Goal: Task Accomplishment & Management: Manage account settings

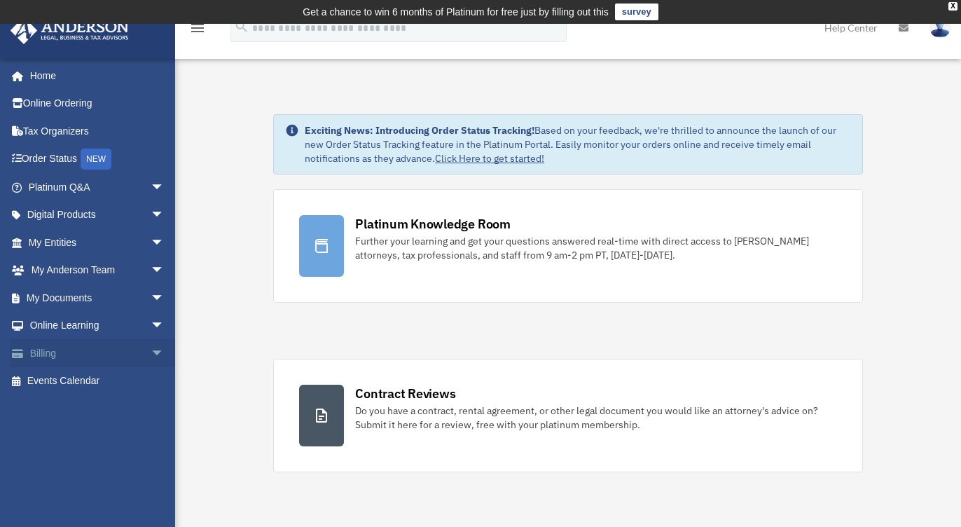
drag, startPoint x: 60, startPoint y: 357, endPoint x: 72, endPoint y: 358, distance: 12.7
click at [60, 357] on link "Billing arrow_drop_down" at bounding box center [98, 353] width 176 height 28
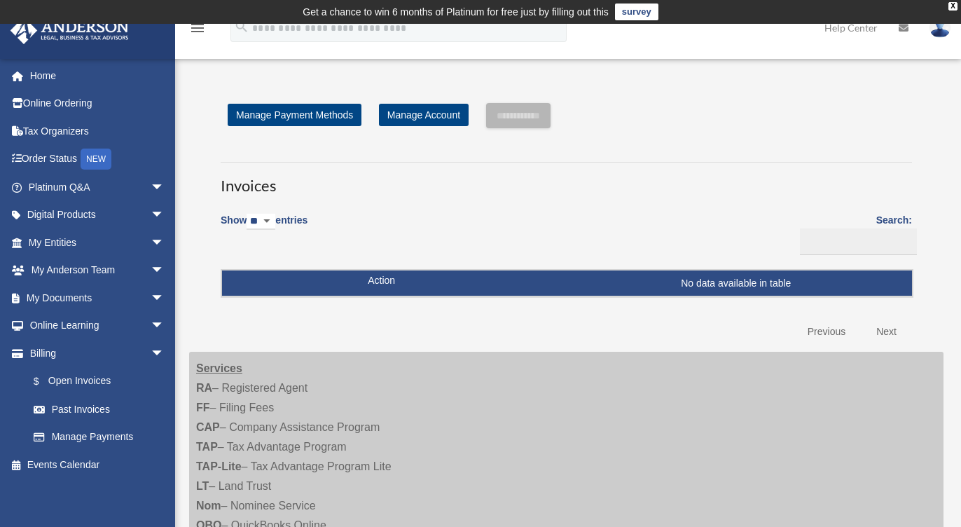
scroll to position [1, 0]
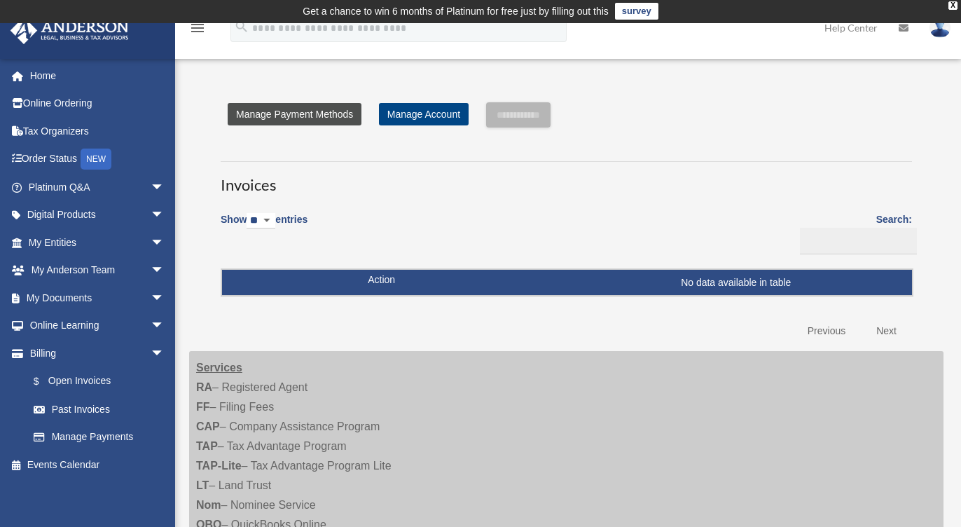
click at [302, 116] on link "Manage Payment Methods" at bounding box center [295, 114] width 134 height 22
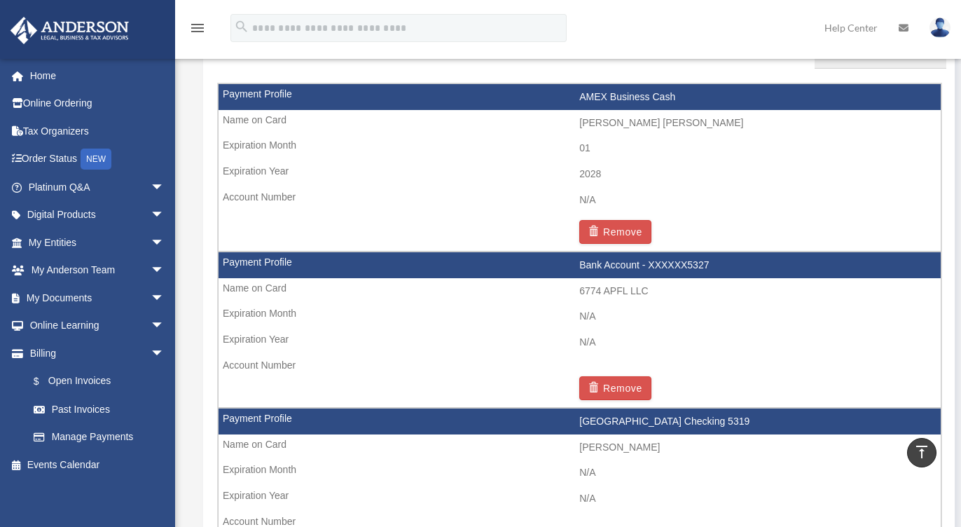
scroll to position [940, 0]
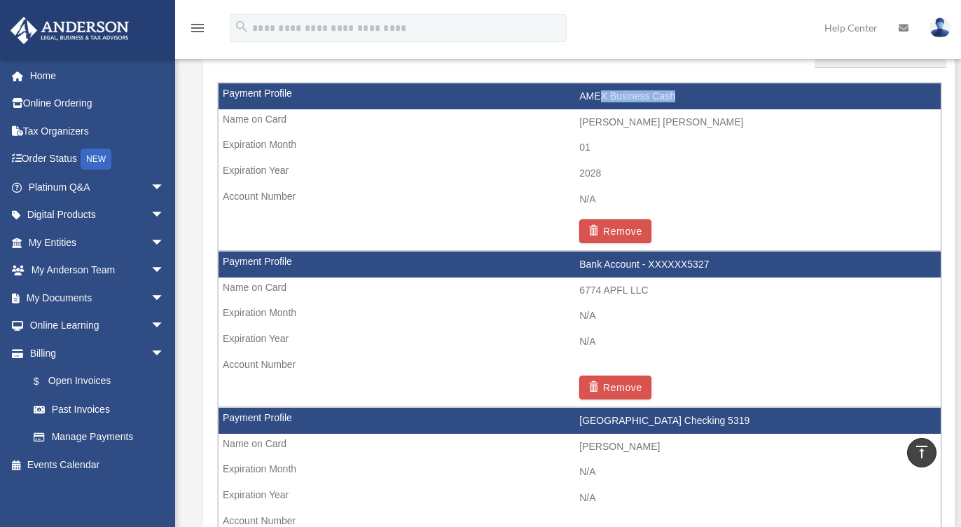
drag, startPoint x: 674, startPoint y: 99, endPoint x: 598, endPoint y: 97, distance: 76.4
click at [598, 97] on td "AMEX Business Cash" at bounding box center [580, 96] width 722 height 27
drag, startPoint x: 591, startPoint y: 94, endPoint x: 674, endPoint y: 95, distance: 82.7
click at [674, 95] on td "AMEX Business Cash" at bounding box center [580, 96] width 722 height 27
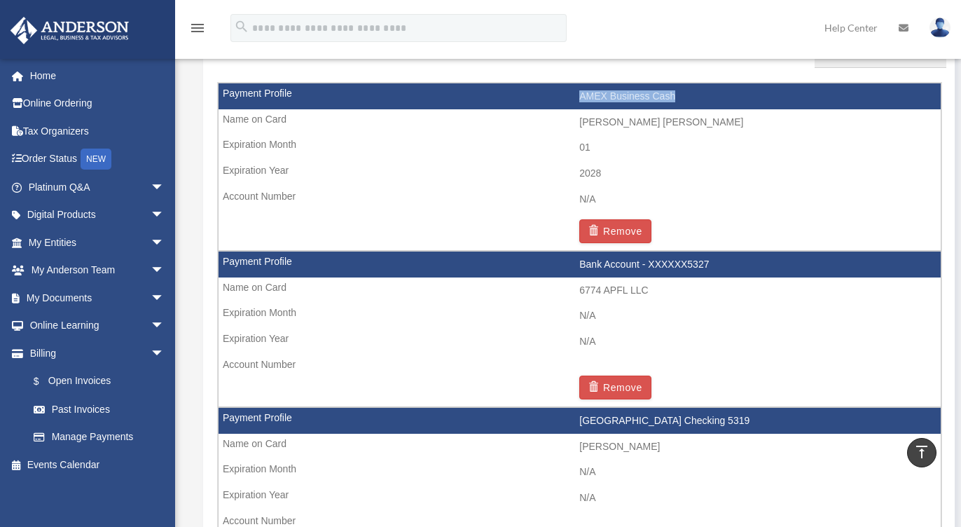
click at [674, 95] on td "AMEX Business Cash" at bounding box center [580, 96] width 722 height 27
drag, startPoint x: 582, startPoint y: 174, endPoint x: 619, endPoint y: 174, distance: 37.1
click at [619, 174] on td "2028" at bounding box center [580, 173] width 722 height 27
drag, startPoint x: 609, startPoint y: 173, endPoint x: 573, endPoint y: 171, distance: 35.8
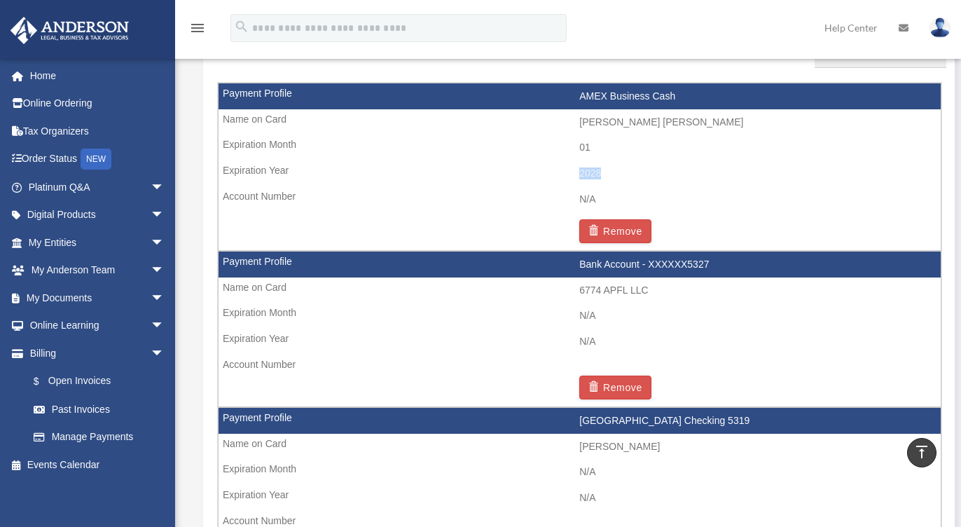
click at [573, 171] on td "2028" at bounding box center [580, 173] width 722 height 27
click at [573, 172] on td "2028" at bounding box center [580, 173] width 722 height 27
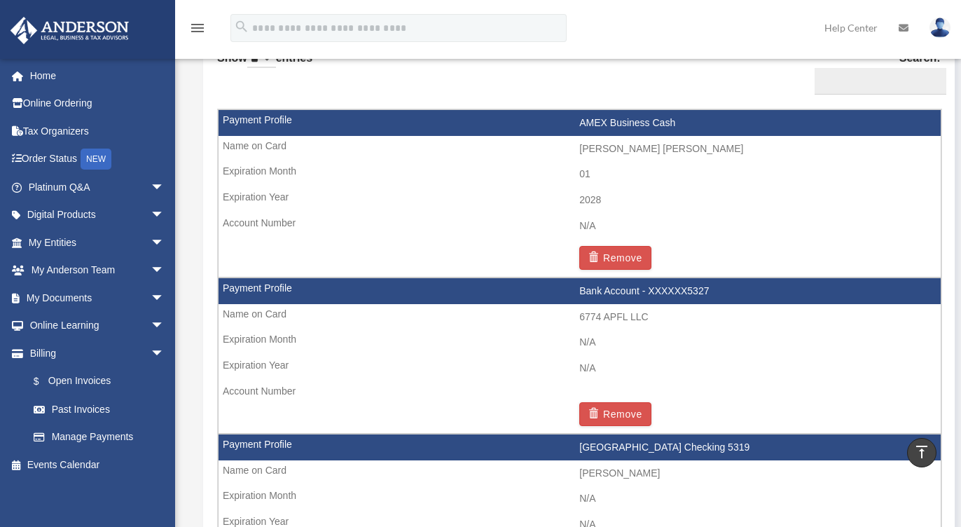
scroll to position [910, 0]
